Goal: Communication & Community: Share content

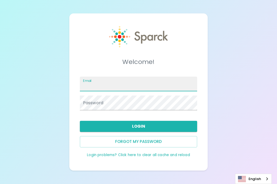
click at [97, 85] on input "Email" at bounding box center [138, 84] width 117 height 15
type input "[EMAIL_ADDRESS][DOMAIN_NAME]"
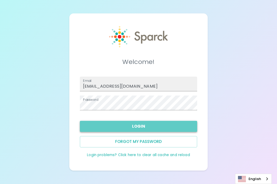
click at [102, 125] on button "Login" at bounding box center [138, 126] width 117 height 11
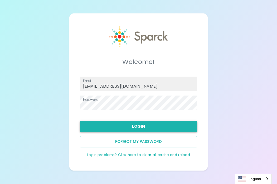
click at [118, 129] on button "Login" at bounding box center [138, 126] width 117 height 11
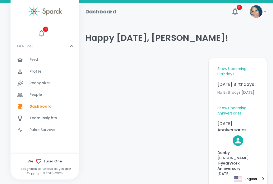
click at [39, 83] on span "Recognize!" at bounding box center [39, 83] width 21 height 5
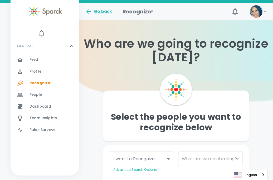
scroll to position [28, 0]
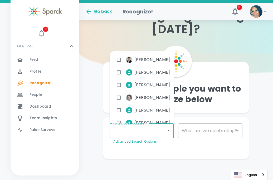
click at [133, 132] on input "I want to Recognize..." at bounding box center [138, 131] width 52 height 10
type input "[PERSON_NAME]"
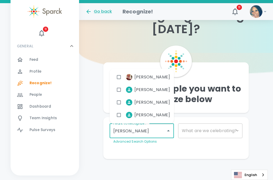
click at [120, 114] on input "checkbox" at bounding box center [119, 115] width 10 height 10
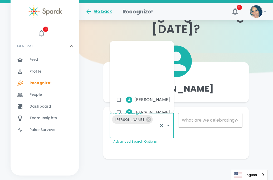
scroll to position [67, 0]
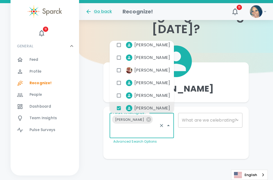
click at [185, 119] on div "​" at bounding box center [210, 120] width 64 height 15
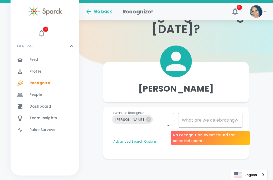
scroll to position [24, 0]
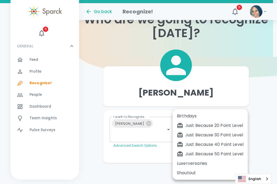
click at [191, 123] on body "Skip Navigation Go back Recognize! 11 ! 11 GENERAL 0 Feed 0 Profile 0 Recognize…" at bounding box center [138, 80] width 277 height 208
click at [193, 124] on div "Just Because 20 Point Level" at bounding box center [210, 125] width 67 height 6
type input "1695"
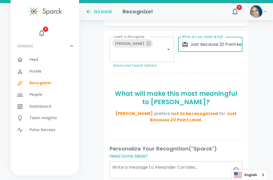
scroll to position [105, 0]
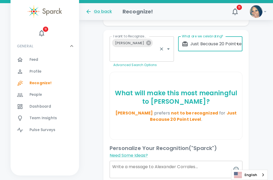
click at [151, 43] on icon at bounding box center [149, 43] width 6 height 6
click at [152, 43] on div "I want to Recognize... [PERSON_NAME] I want to Recognize... Advanced Search Opt…" at bounding box center [139, 50] width 68 height 36
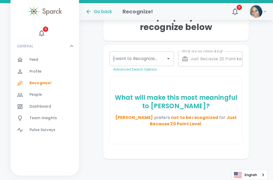
scroll to position [100, 0]
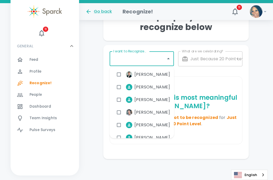
click at [127, 60] on input "I want to Recognize..." at bounding box center [138, 59] width 52 height 10
type input "marc"
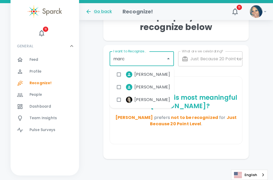
click at [118, 74] on input "checkbox" at bounding box center [119, 75] width 10 height 10
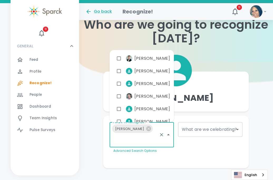
scroll to position [18, 0]
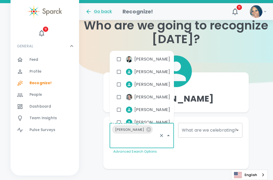
click at [209, 96] on div "[PERSON_NAME]" at bounding box center [175, 98] width 145 height 19
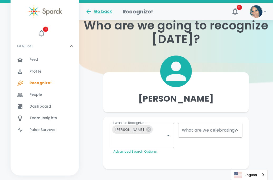
scroll to position [14, 0]
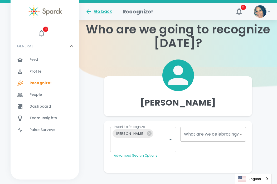
click at [194, 131] on body "Skip Navigation Go back Recognize! 11 ! 11 GENERAL 0 Feed 0 Profile 0 Recognize…" at bounding box center [138, 90] width 277 height 208
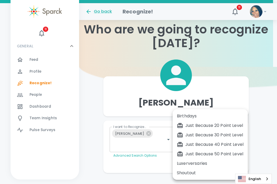
click at [194, 127] on div "Just Because 20 Point Level" at bounding box center [210, 125] width 67 height 6
type input "1695"
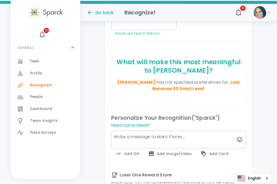
scroll to position [152, 0]
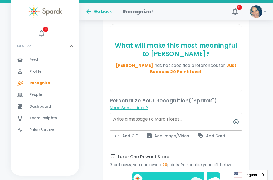
click at [131, 105] on button "Need Some Ideas?" at bounding box center [129, 108] width 38 height 6
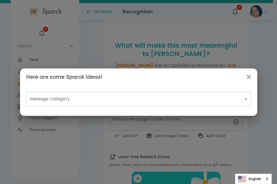
click at [60, 96] on body "Skip Navigation Go back Recognize! 11 ! 11 GENERAL 0 Feed 0 Profile 0 Recognize…" at bounding box center [138, 104] width 277 height 512
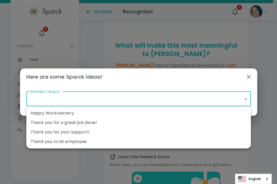
click at [40, 104] on div at bounding box center [138, 92] width 277 height 184
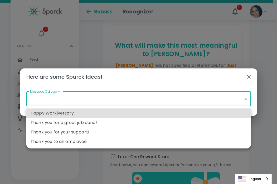
click at [248, 99] on body "Skip Navigation Go back Recognize! 11 ! 11 GENERAL 0 Feed 0 Profile 0 Recognize…" at bounding box center [138, 104] width 277 height 512
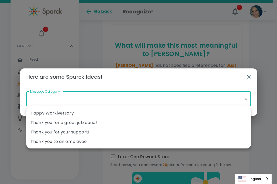
click at [41, 100] on div at bounding box center [138, 92] width 277 height 184
click at [41, 97] on body "Skip Navigation Go back Recognize! 11 ! 11 GENERAL 0 Feed 0 Profile 0 Recognize…" at bounding box center [138, 104] width 277 height 512
click at [110, 162] on div at bounding box center [138, 92] width 277 height 184
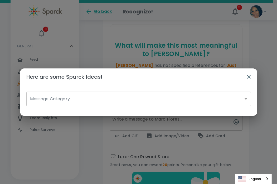
click at [147, 136] on div "Here are some Sparck Ideas! Message Category ​ Message Category" at bounding box center [138, 92] width 277 height 184
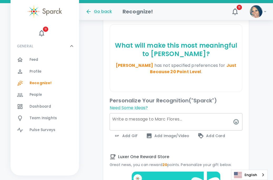
click at [133, 133] on span "Add GIF" at bounding box center [126, 136] width 24 height 6
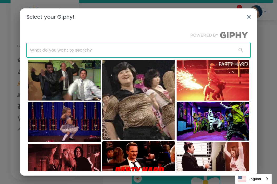
click at [59, 52] on input "text" at bounding box center [129, 50] width 206 height 15
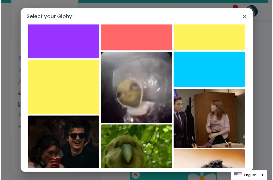
scroll to position [0, 0]
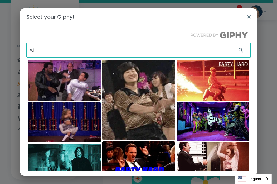
type input "w"
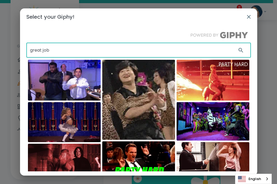
type input "great job"
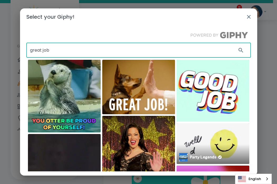
click at [204, 145] on img at bounding box center [212, 143] width 73 height 41
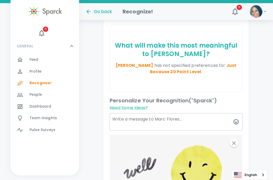
click at [123, 113] on textarea at bounding box center [176, 121] width 133 height 17
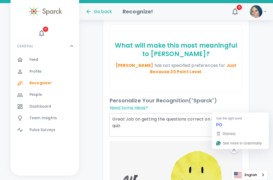
click at [224, 113] on textarea "Great Job on getting the questions correct on the po quiz." at bounding box center [176, 125] width 133 height 24
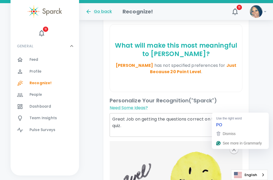
click at [225, 113] on textarea "Great Job on getting the questions correct on the po quiz." at bounding box center [176, 125] width 133 height 24
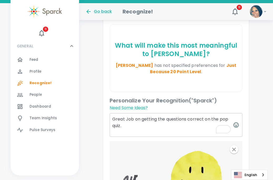
click at [128, 118] on textarea "Great Job on getting the questions correct on the pop quiz." at bounding box center [176, 125] width 133 height 24
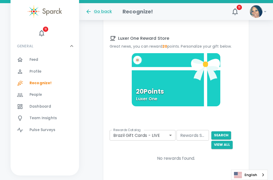
scroll to position [381, 0]
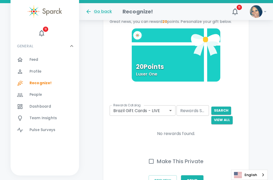
type textarea "Great Job on getting the questions correct on the pop quiz. This shows your ded…"
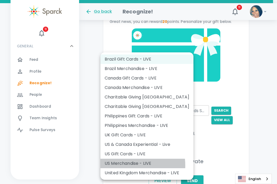
click at [117, 166] on li "US Merchandise - LIVE" at bounding box center [146, 163] width 93 height 9
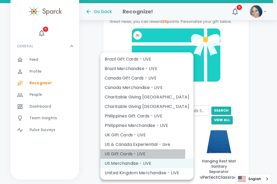
click at [120, 153] on li "US Gift Cards - LIVE" at bounding box center [146, 153] width 93 height 9
type input "877"
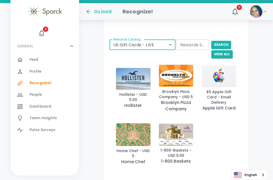
scroll to position [503, 0]
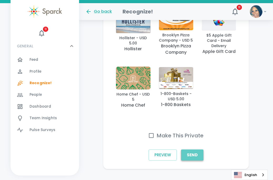
click at [195, 150] on button "Send" at bounding box center [192, 155] width 22 height 11
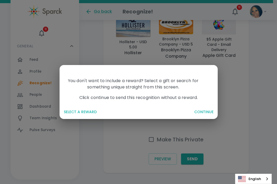
click at [72, 112] on button "SELECT A REWARD" at bounding box center [126, 112] width 128 height 10
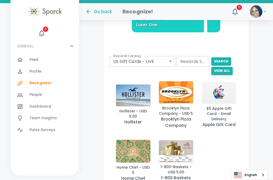
scroll to position [424, 0]
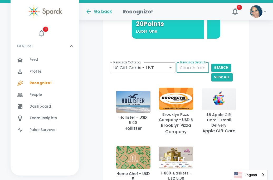
click at [193, 62] on div "Rewards Search Rewards Search" at bounding box center [192, 67] width 32 height 11
type input "amazon"
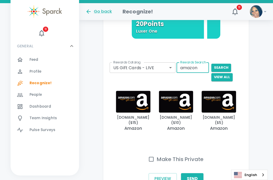
click at [130, 93] on img "button" at bounding box center [133, 102] width 35 height 22
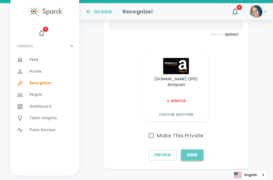
click at [194, 150] on button "Send" at bounding box center [192, 155] width 22 height 11
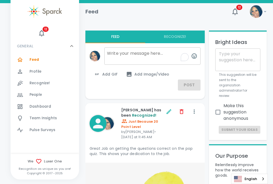
click at [119, 53] on textarea "To enrich screen reader interactions, please activate Accessibility in Grammarl…" at bounding box center [152, 55] width 96 height 17
click at [171, 36] on button "Recognize!" at bounding box center [175, 37] width 60 height 13
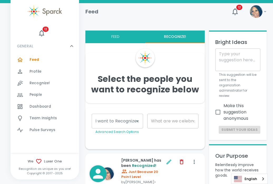
click at [106, 119] on div "I want to Recognize... I want to Recognize... Advanced Search Options" at bounding box center [117, 124] width 51 height 21
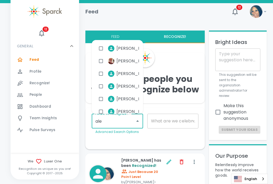
type input "[PERSON_NAME]"
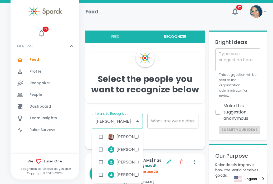
click at [101, 174] on input "checkbox" at bounding box center [101, 175] width 10 height 10
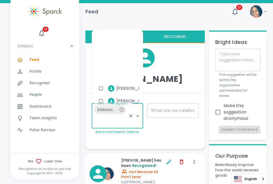
scroll to position [67, 0]
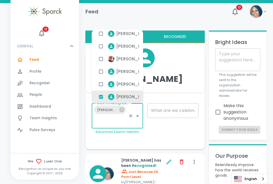
click at [158, 109] on div "​" at bounding box center [172, 110] width 51 height 15
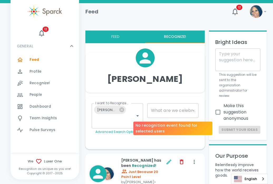
click at [168, 109] on div "​" at bounding box center [172, 110] width 51 height 15
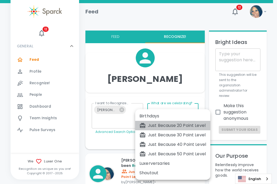
click at [165, 126] on div "Just Because 20 Point Level" at bounding box center [172, 125] width 67 height 6
type input "1695"
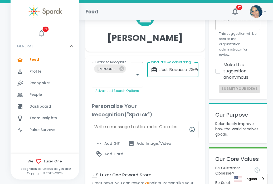
scroll to position [46, 0]
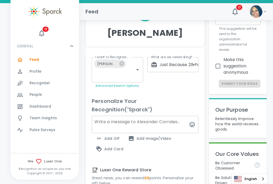
click at [115, 138] on span "Add GIF" at bounding box center [108, 138] width 24 height 6
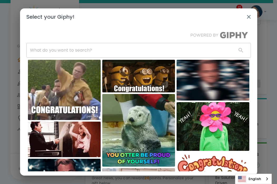
click at [66, 101] on img at bounding box center [64, 90] width 73 height 60
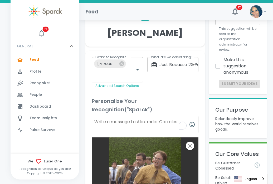
click at [109, 126] on textarea "To enrich screen reader interactions, please activate Accessibility in Grammarl…" at bounding box center [145, 124] width 107 height 17
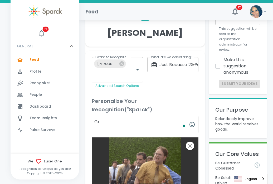
type textarea "G"
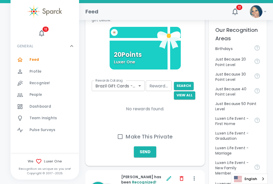
scroll to position [290, 0]
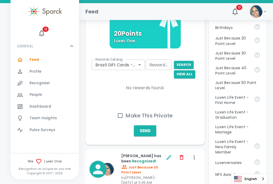
type textarea "I knew you would get the answers correct on the pop quiz. great work"
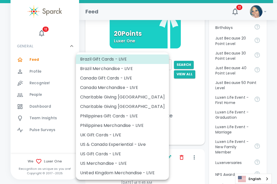
click at [97, 135] on li "UK Gift Cards - LIVE" at bounding box center [122, 134] width 93 height 9
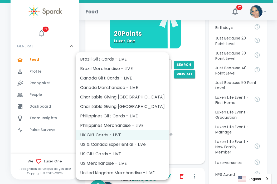
click at [106, 154] on li "US Gift Cards - LIVE" at bounding box center [122, 153] width 93 height 9
type input "877"
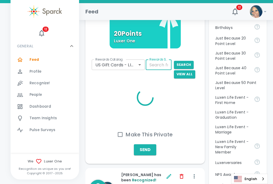
click at [153, 67] on input "Rewards Search" at bounding box center [159, 65] width 26 height 11
type input "amazon"
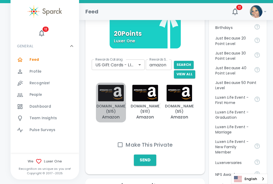
click at [108, 94] on img "button" at bounding box center [111, 93] width 26 height 16
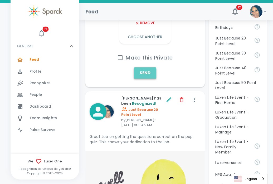
click at [145, 71] on button "Send" at bounding box center [145, 72] width 22 height 11
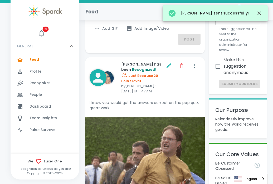
scroll to position [0, 0]
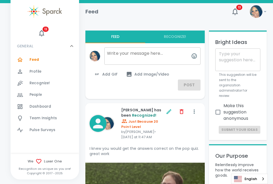
click at [115, 54] on textarea at bounding box center [152, 55] width 96 height 17
click at [181, 38] on button "Recognize!" at bounding box center [175, 37] width 60 height 13
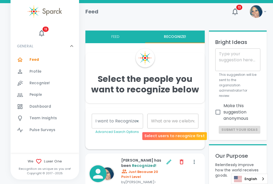
click at [161, 122] on div "​" at bounding box center [172, 121] width 51 height 15
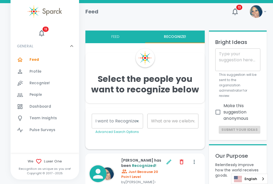
click at [129, 121] on div "I want to Recognize... I want to Recognize... Advanced Search Options" at bounding box center [117, 124] width 51 height 21
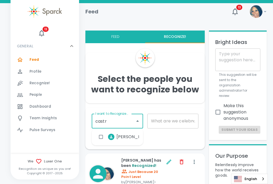
type input "[PERSON_NAME]"
click at [119, 136] on span "[PERSON_NAME]" at bounding box center [134, 137] width 36 height 6
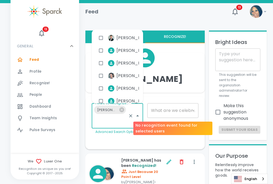
click at [160, 109] on div "​" at bounding box center [172, 110] width 51 height 15
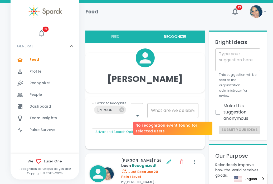
click at [160, 111] on div "​" at bounding box center [172, 110] width 51 height 15
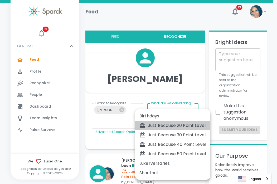
click at [169, 124] on div "Just Because 20 Point Level" at bounding box center [172, 125] width 67 height 6
type input "1695"
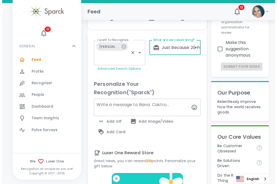
scroll to position [82, 0]
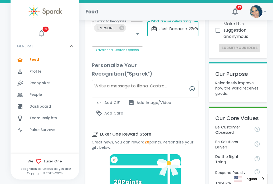
click at [112, 103] on span "Add GIF" at bounding box center [108, 103] width 24 height 6
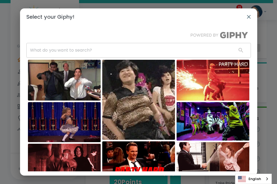
click at [45, 49] on input "text" at bounding box center [129, 50] width 206 height 15
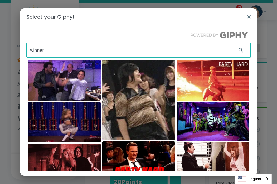
type input "winner"
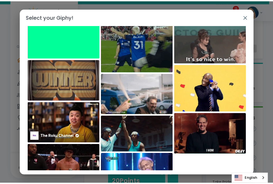
scroll to position [418, 0]
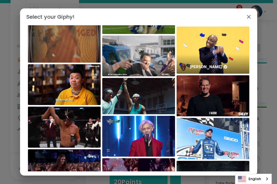
click at [214, 51] on img at bounding box center [212, 50] width 73 height 47
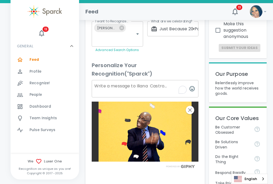
click at [105, 86] on textarea "To enrich screen reader interactions, please activate Accessibility in Grammarl…" at bounding box center [145, 88] width 107 height 17
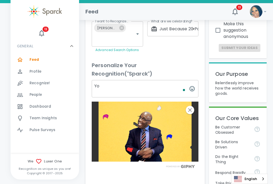
type textarea "Y"
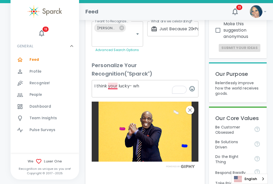
click at [112, 85] on textarea "I think your lucky- wh" at bounding box center [145, 88] width 107 height 17
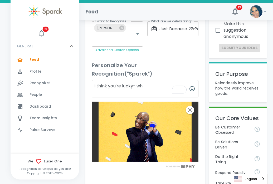
click at [145, 85] on textarea "I think you're lucky- wh" at bounding box center [145, 88] width 107 height 17
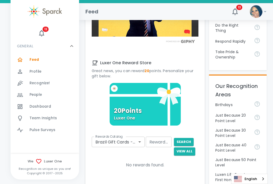
scroll to position [222, 0]
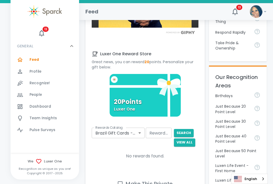
type textarea "I think you're lucky- what haven't you won? Great job on the pop quiz."
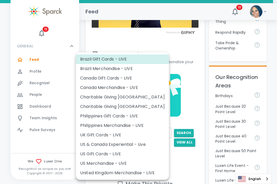
click at [92, 153] on li "US Gift Cards - LIVE" at bounding box center [122, 153] width 93 height 9
type input "877"
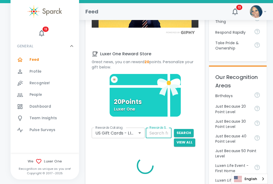
click at [158, 132] on div "Rewards Search Rewards Search" at bounding box center [159, 133] width 26 height 11
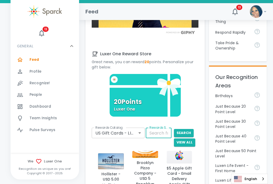
type input "amazon"
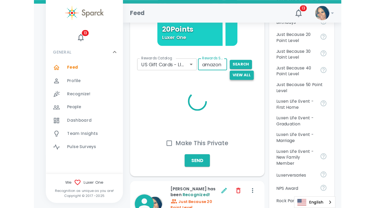
scroll to position [320, 0]
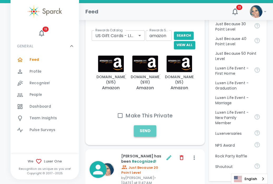
click at [149, 131] on button "Send" at bounding box center [145, 130] width 22 height 11
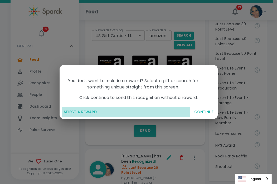
click at [83, 112] on button "SELECT A REWARD" at bounding box center [126, 112] width 128 height 10
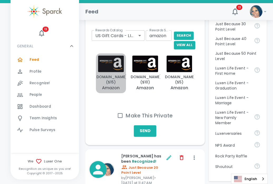
click at [112, 67] on img "button" at bounding box center [111, 64] width 26 height 16
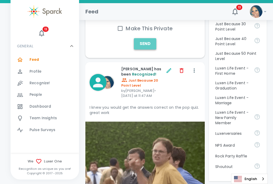
click at [141, 43] on button "Send" at bounding box center [145, 43] width 22 height 11
